Goal: Task Accomplishment & Management: Use online tool/utility

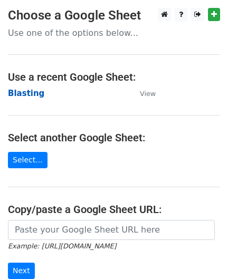
click at [29, 95] on strong "Blasting" at bounding box center [26, 94] width 36 height 10
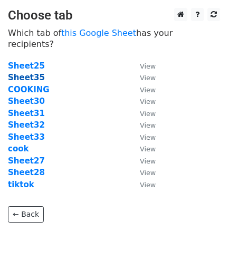
click at [33, 73] on strong "Sheet35" at bounding box center [26, 78] width 37 height 10
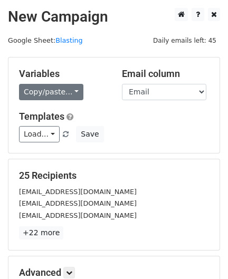
click at [55, 86] on link "Copy/paste..." at bounding box center [51, 92] width 64 height 16
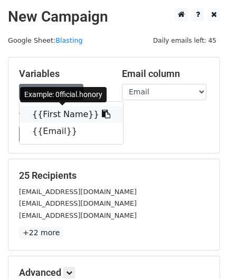
click at [61, 109] on link "{{First Name}}" at bounding box center [72, 114] width 104 height 17
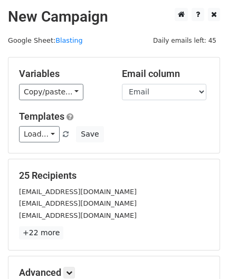
scroll to position [130, 0]
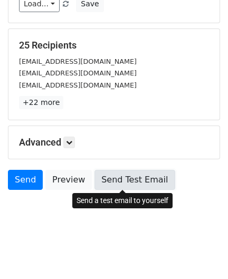
click at [128, 182] on link "Send Test Email" at bounding box center [135, 180] width 80 height 20
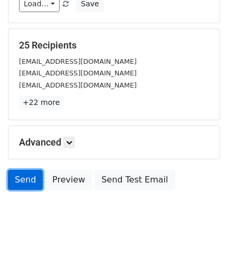
click at [22, 181] on link "Send" at bounding box center [25, 180] width 35 height 20
